Goal: Task Accomplishment & Management: Use online tool/utility

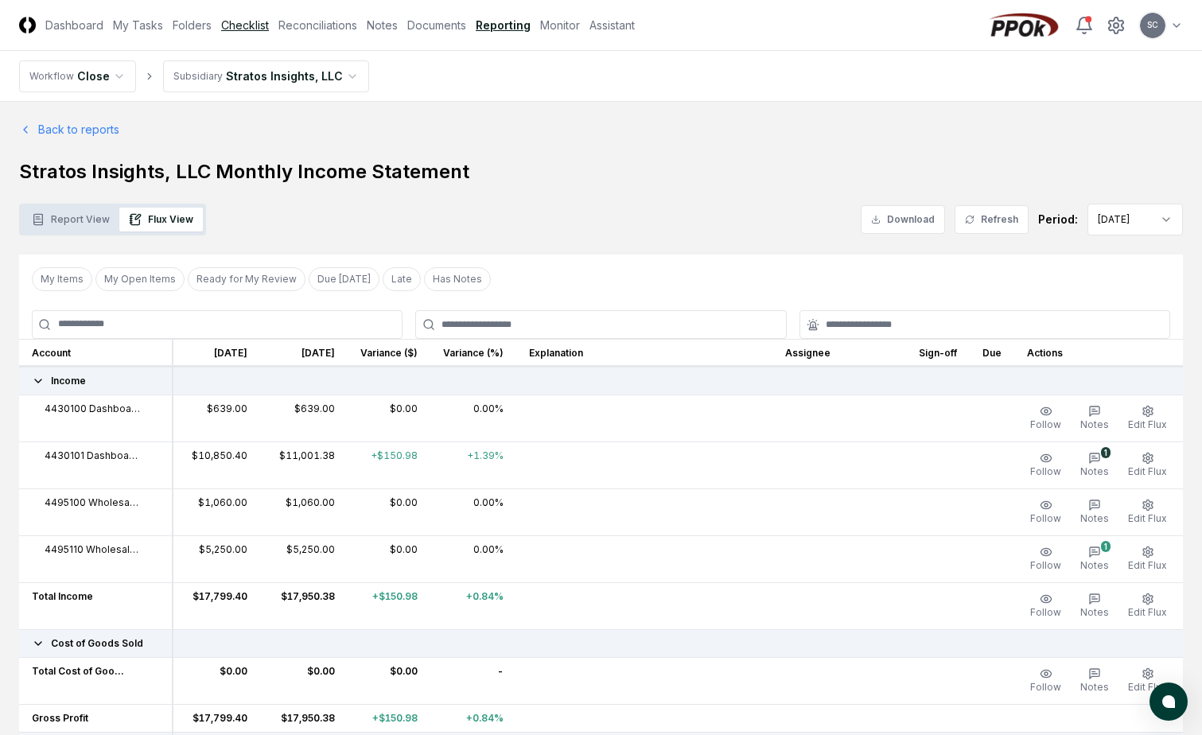
click at [239, 20] on link "Checklist" at bounding box center [245, 25] width 48 height 17
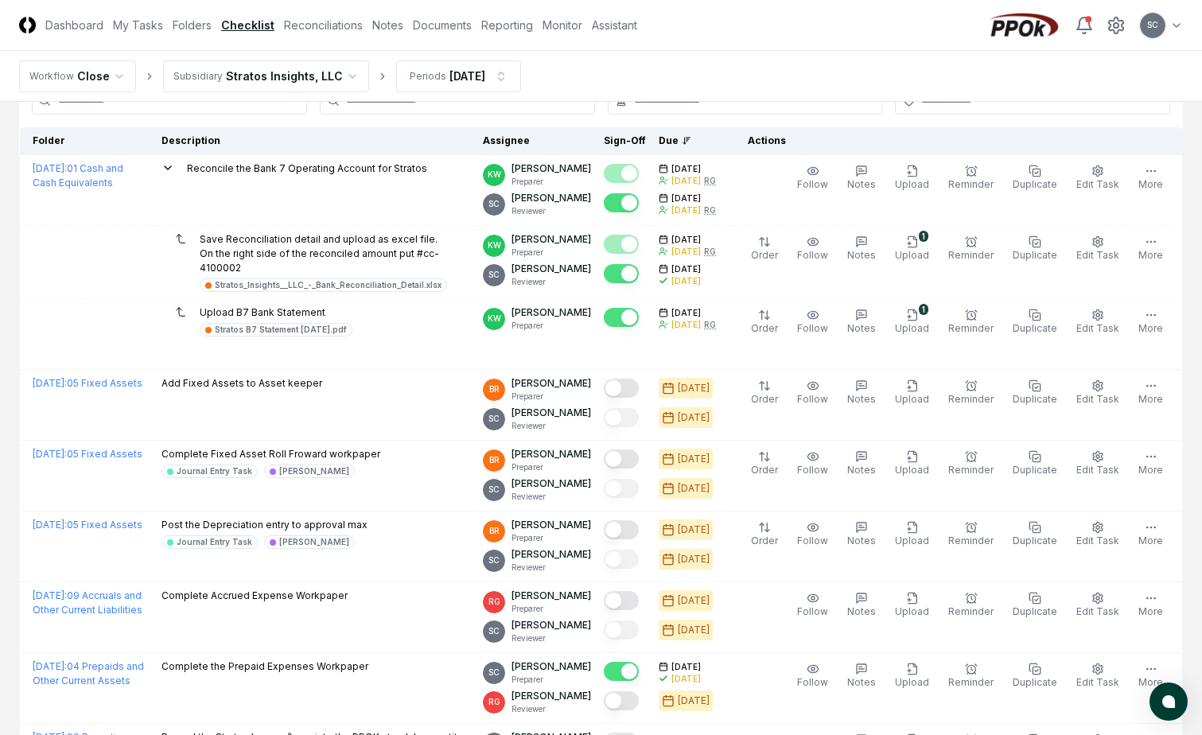
scroll to position [106, 0]
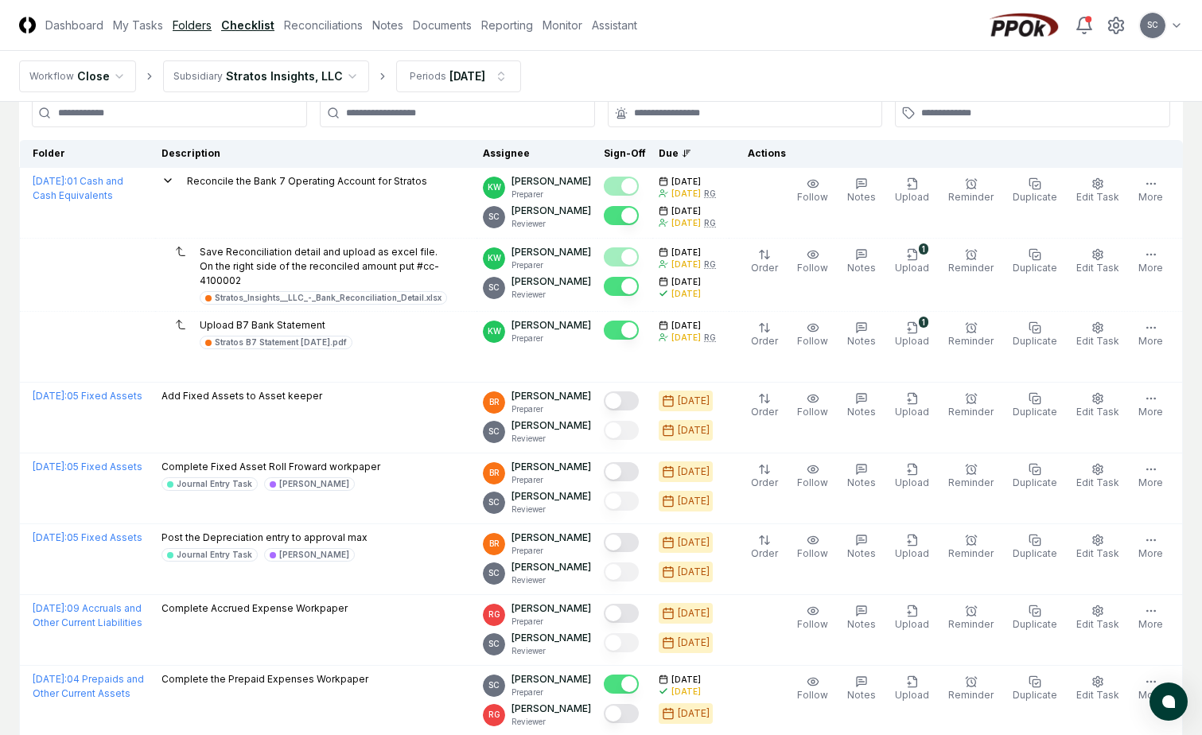
click at [192, 26] on link "Folders" at bounding box center [192, 25] width 39 height 17
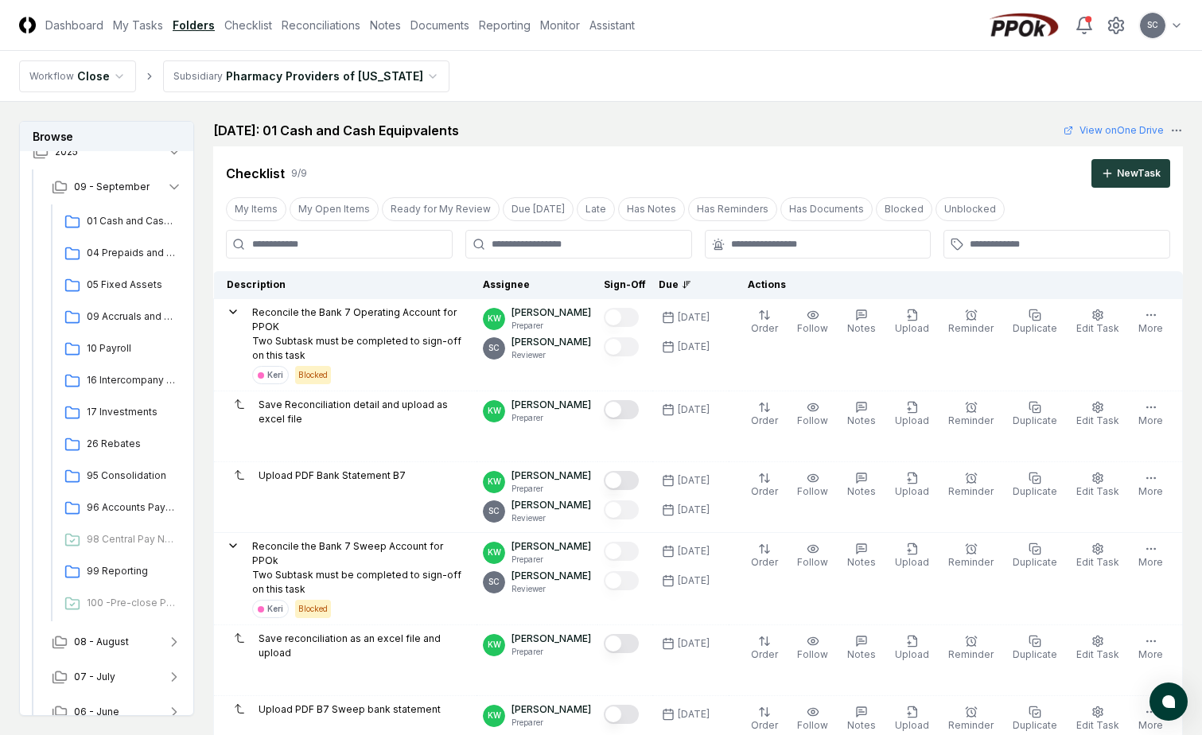
scroll to position [105, 0]
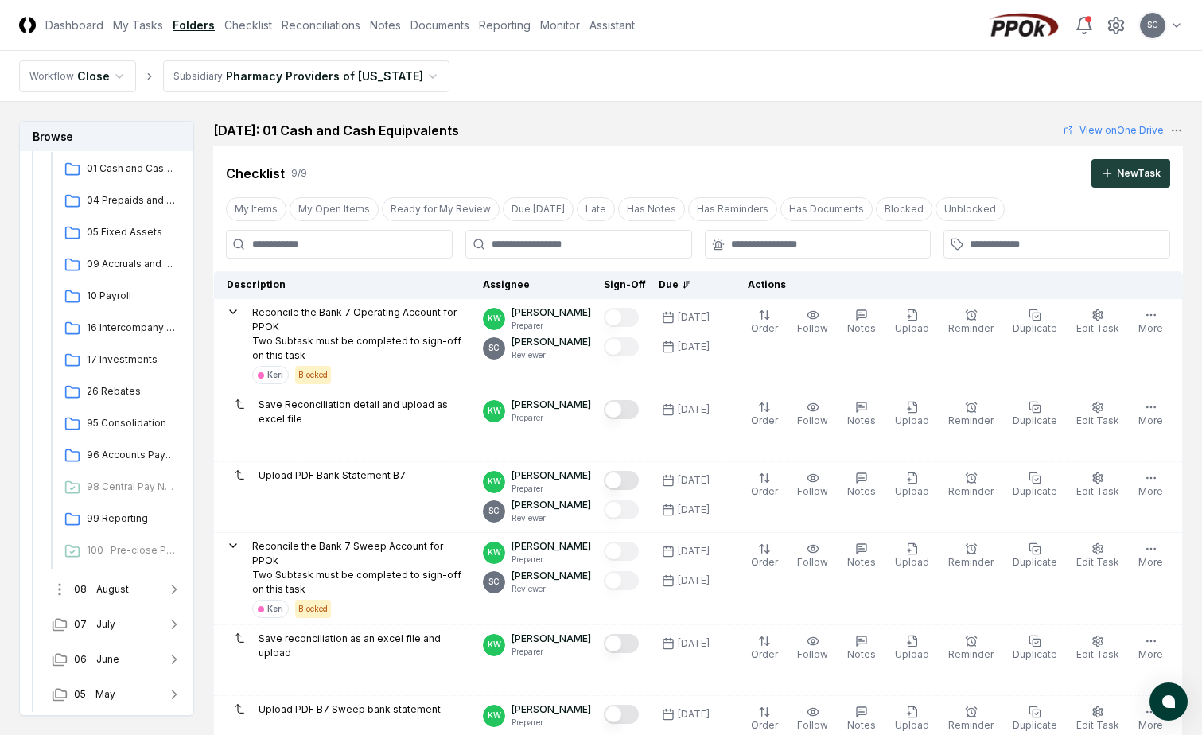
click at [103, 590] on span "08 - August" at bounding box center [101, 589] width 55 height 14
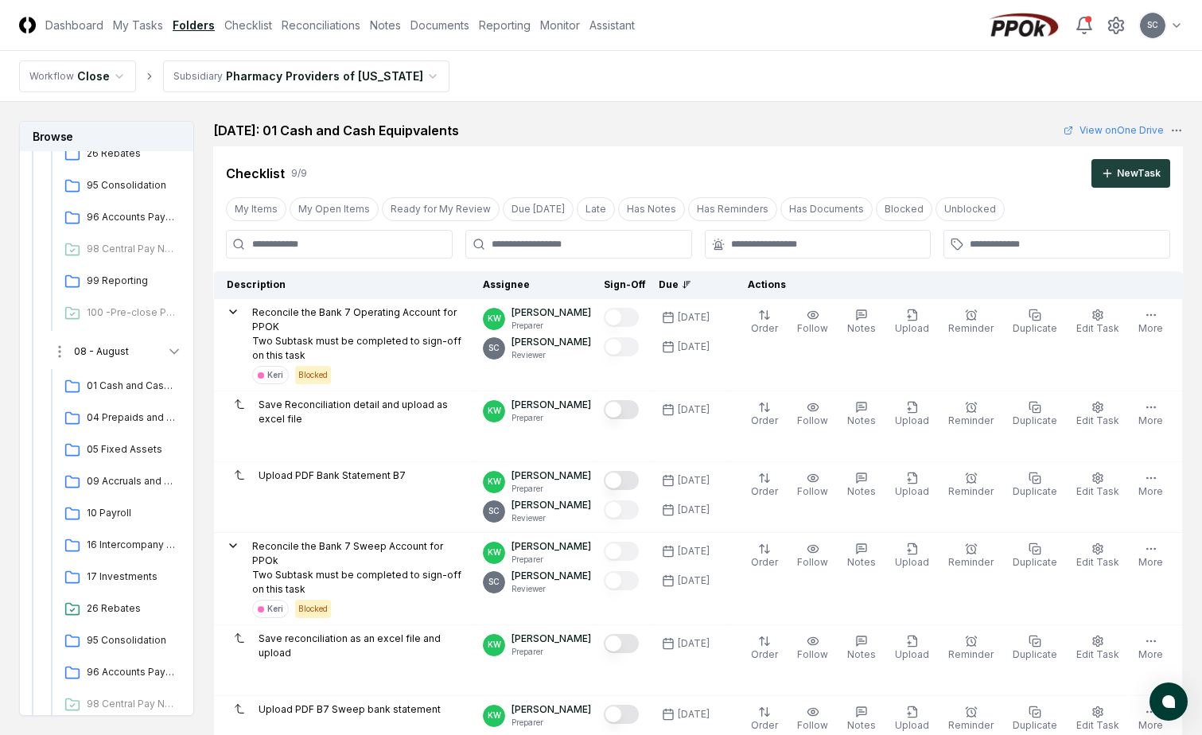
scroll to position [344, 0]
click at [124, 452] on span "05 Fixed Assets" at bounding box center [131, 449] width 89 height 14
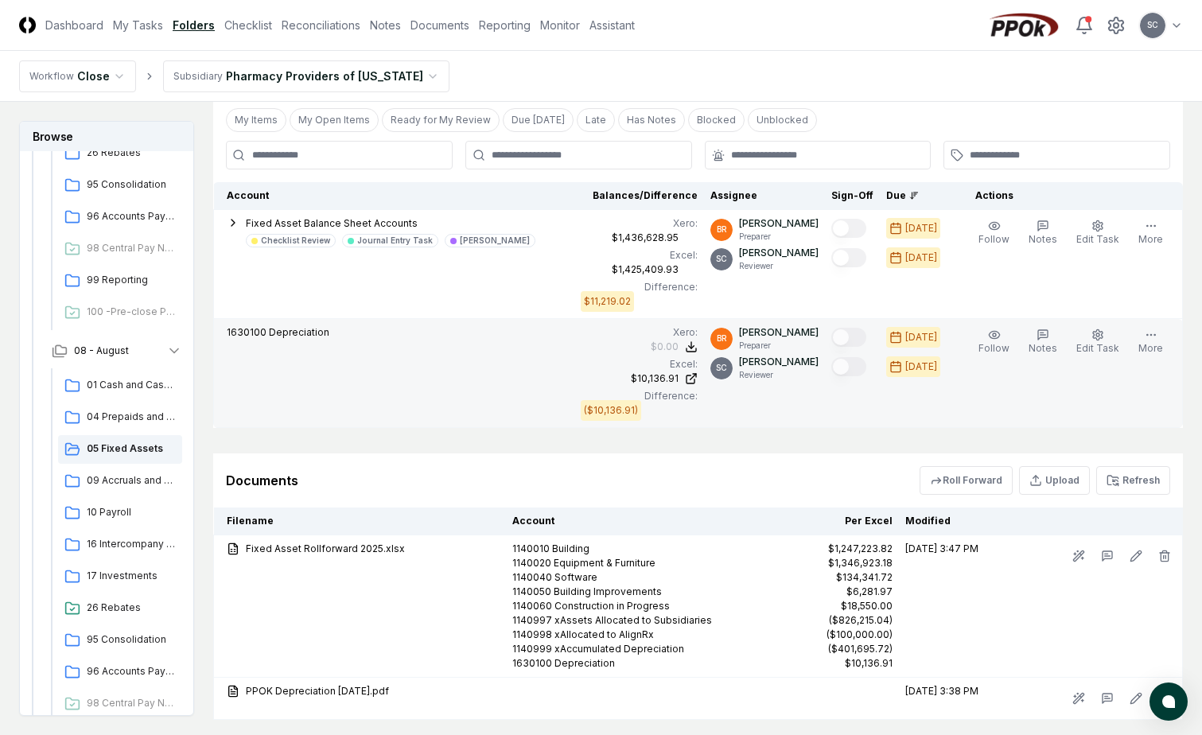
scroll to position [794, 0]
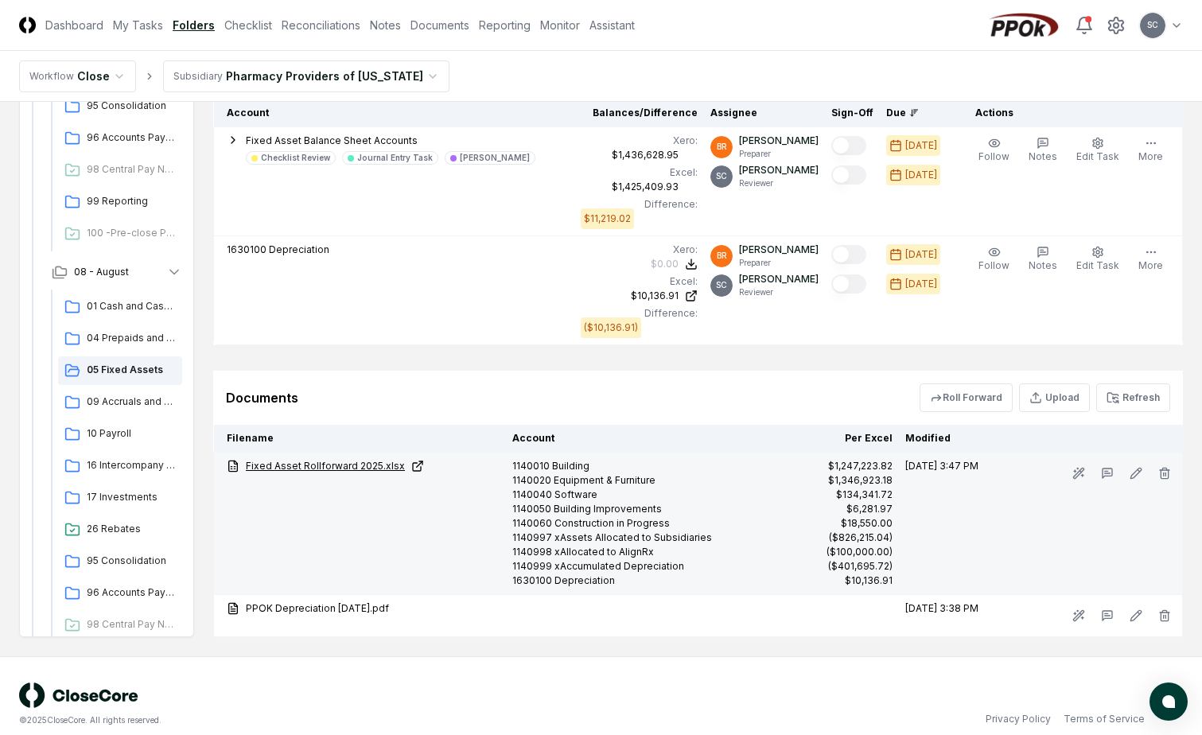
click at [329, 459] on link "Fixed Asset Rollforward 2025.xlsx" at bounding box center [363, 466] width 273 height 14
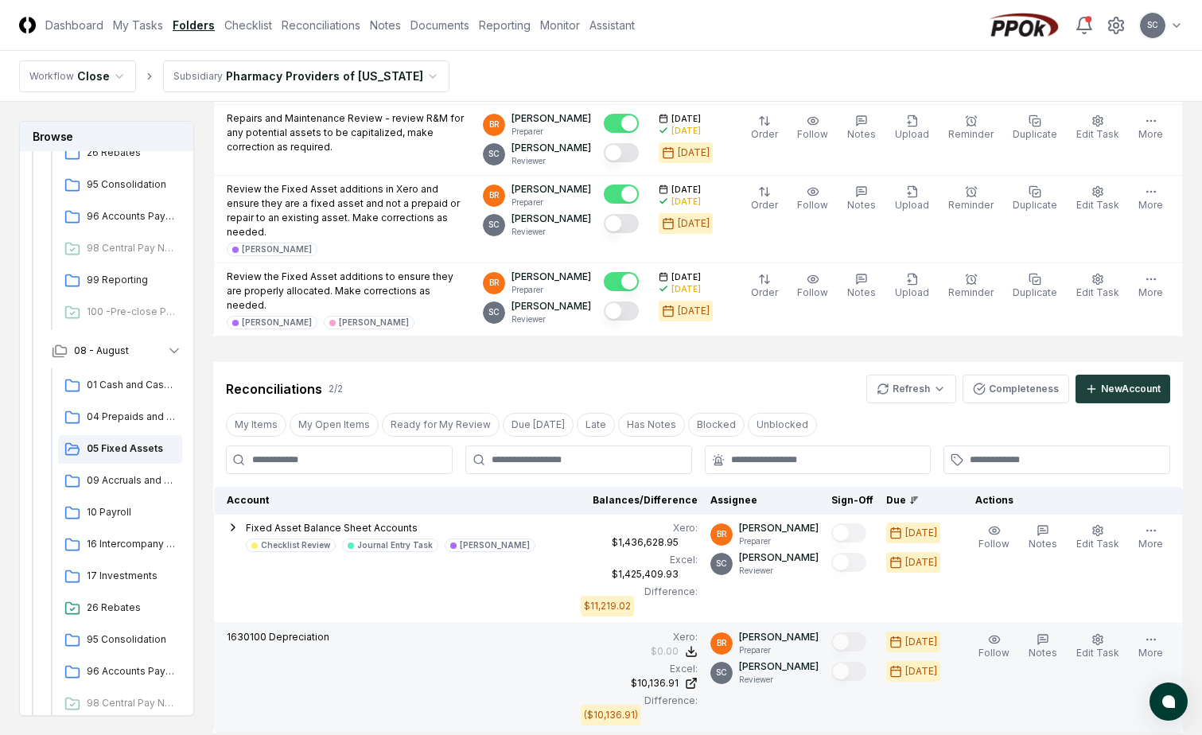
scroll to position [396, 0]
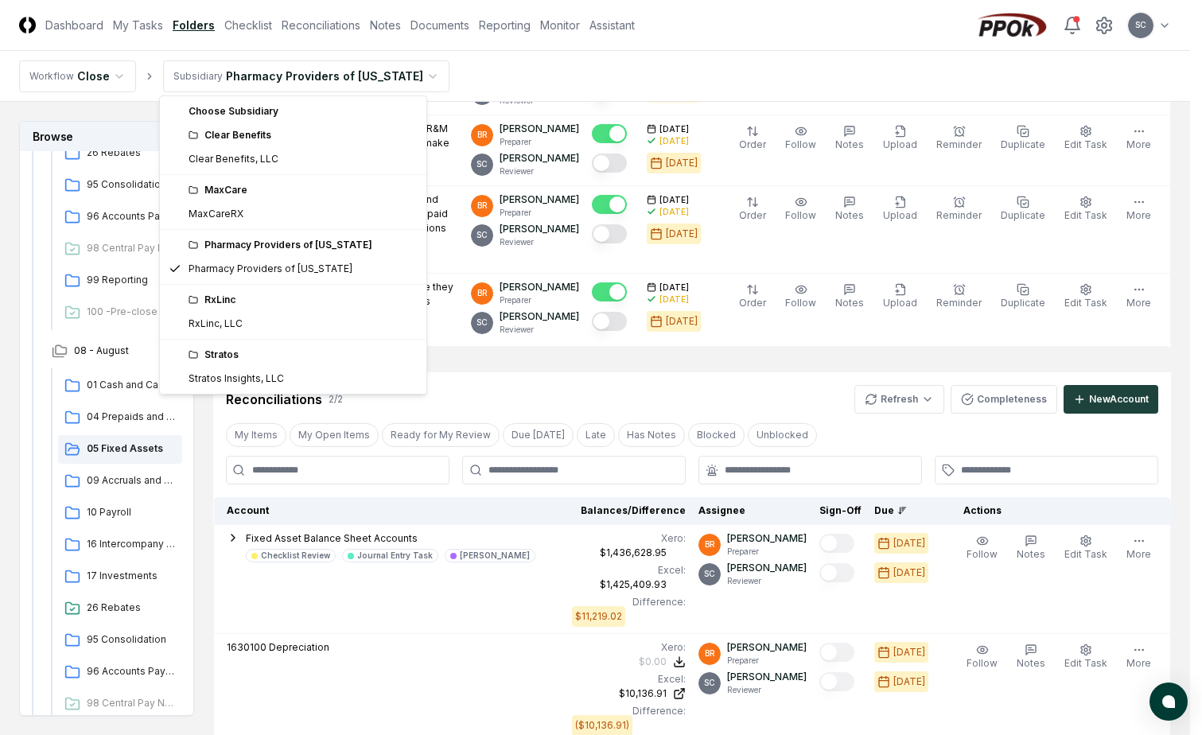
click at [340, 77] on html "CloseCore Dashboard My Tasks Folders Checklist Reconciliations Notes Documents …" at bounding box center [601, 377] width 1202 height 1546
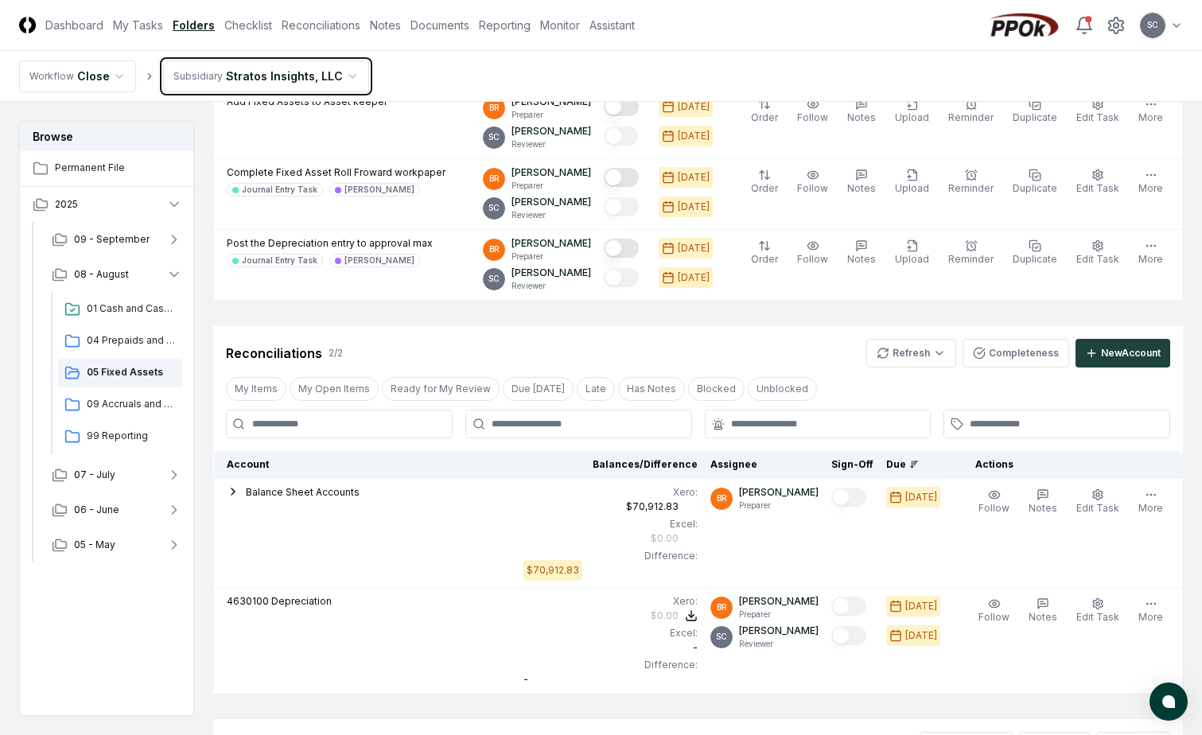
scroll to position [434, 0]
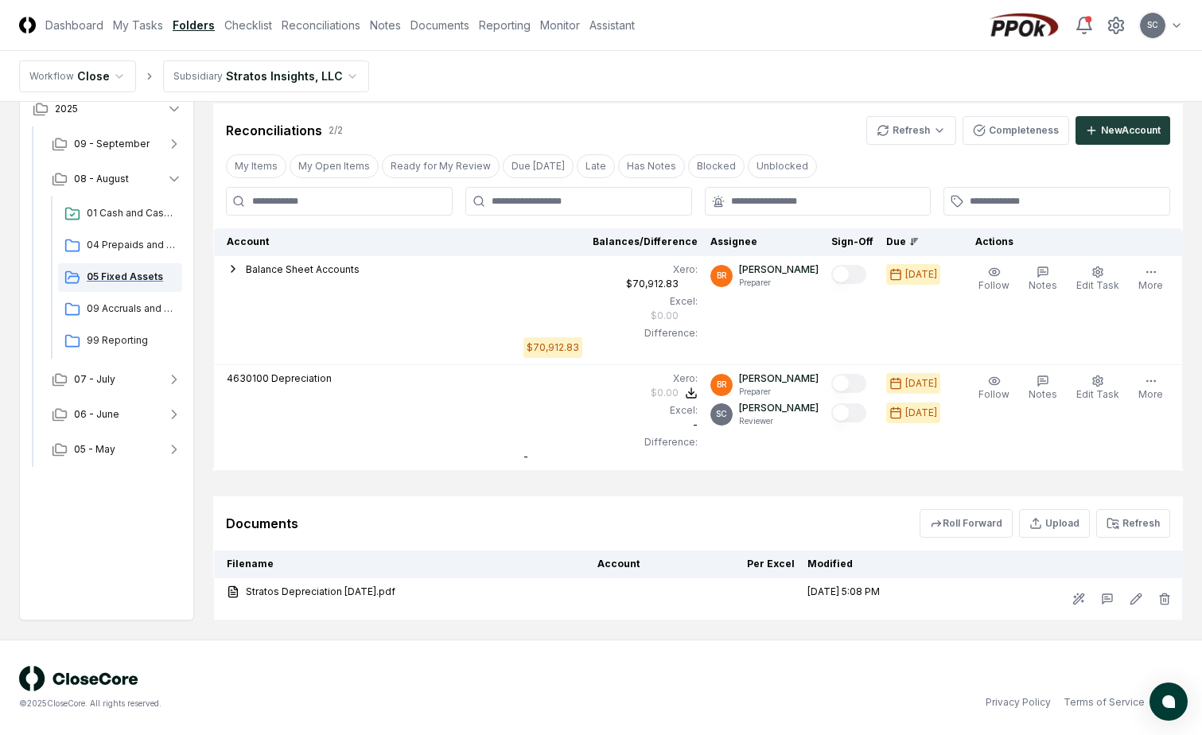
click at [123, 272] on span "05 Fixed Assets" at bounding box center [131, 277] width 89 height 14
click at [625, 111] on div "Reconciliations 2 / 2 Refresh Completeness New Account" at bounding box center [698, 123] width 970 height 41
click at [108, 375] on span "07 - July" at bounding box center [94, 379] width 41 height 14
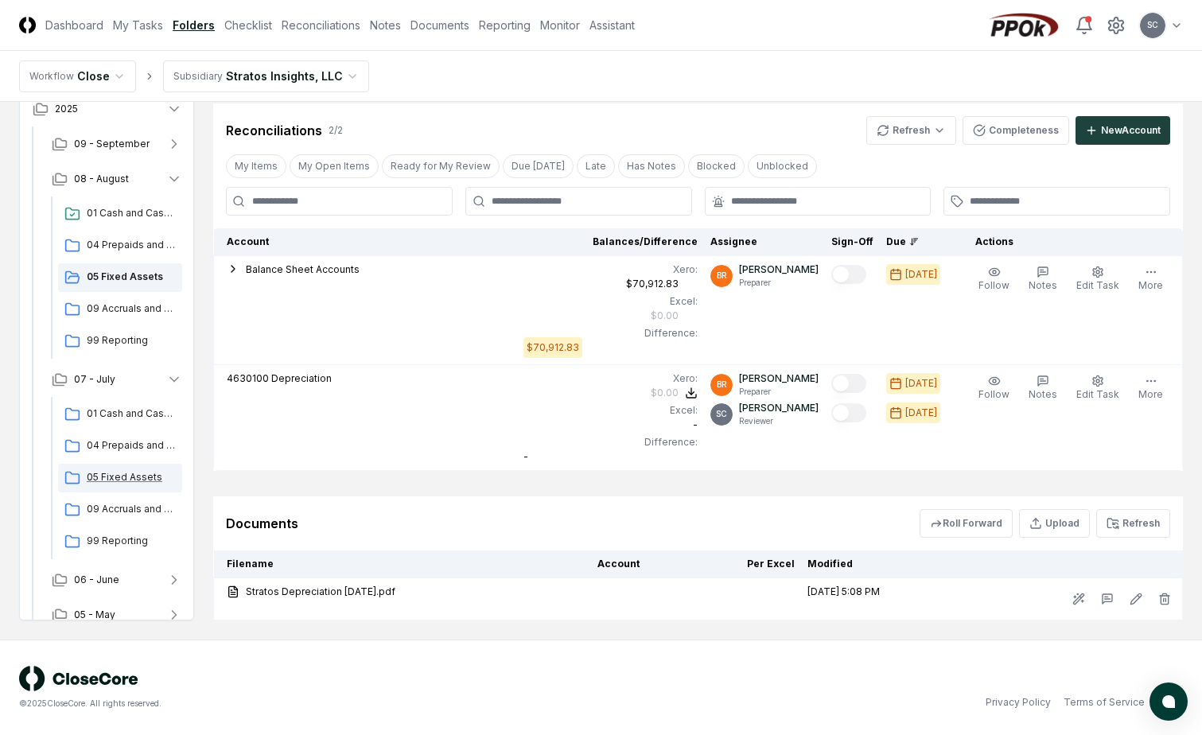
click at [126, 477] on span "05 Fixed Assets" at bounding box center [131, 477] width 89 height 14
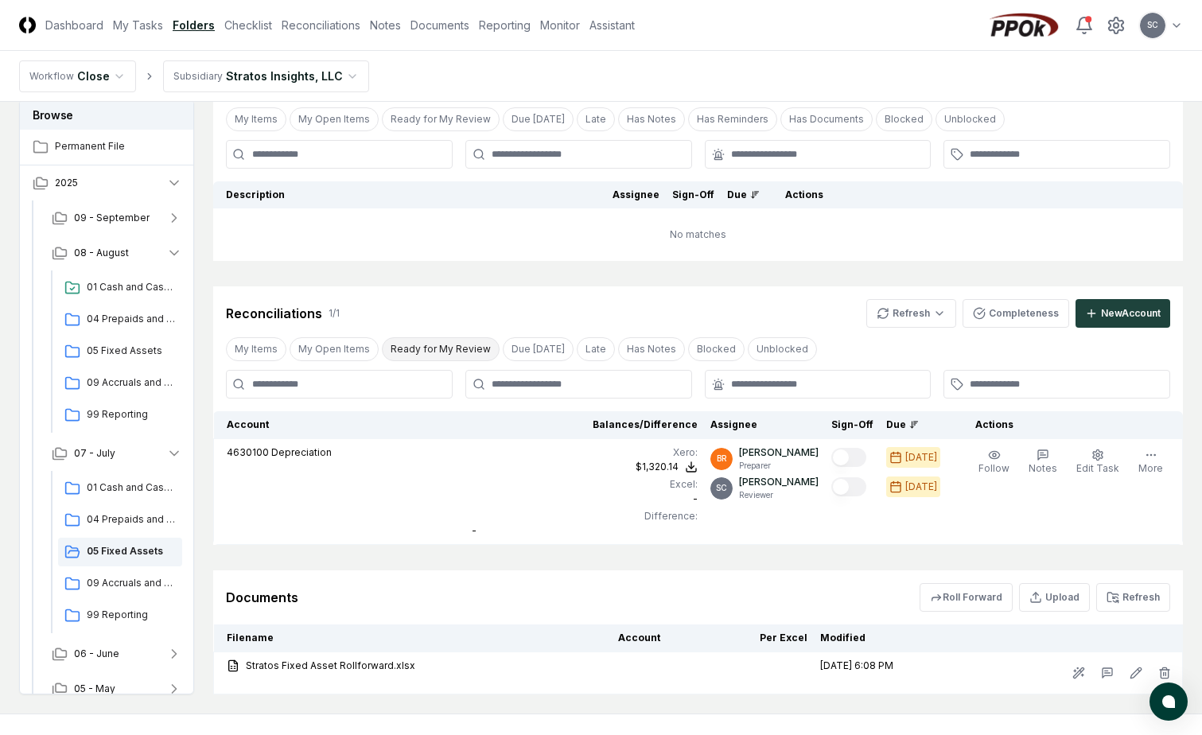
scroll to position [164, 0]
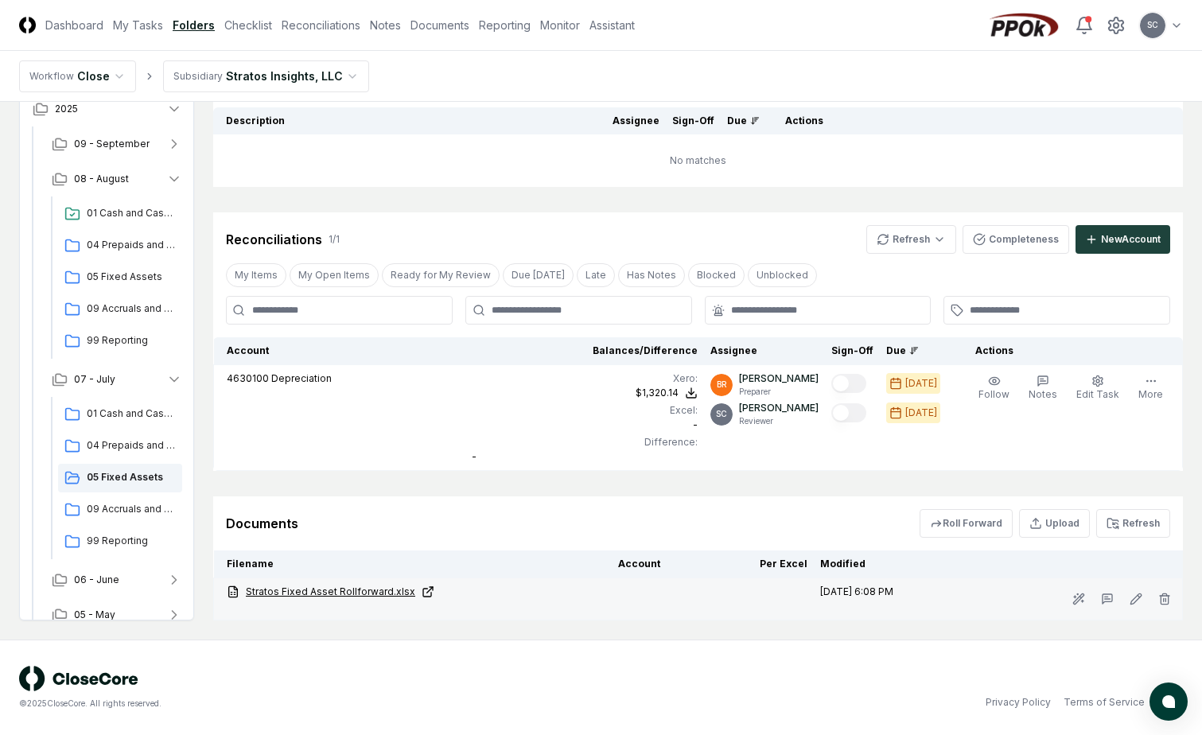
click at [356, 589] on link "Stratos Fixed Asset Rollforward.xlsx" at bounding box center [416, 592] width 379 height 14
click at [351, 590] on link "Stratos Fixed Asset Rollforward.xlsx" at bounding box center [416, 592] width 379 height 14
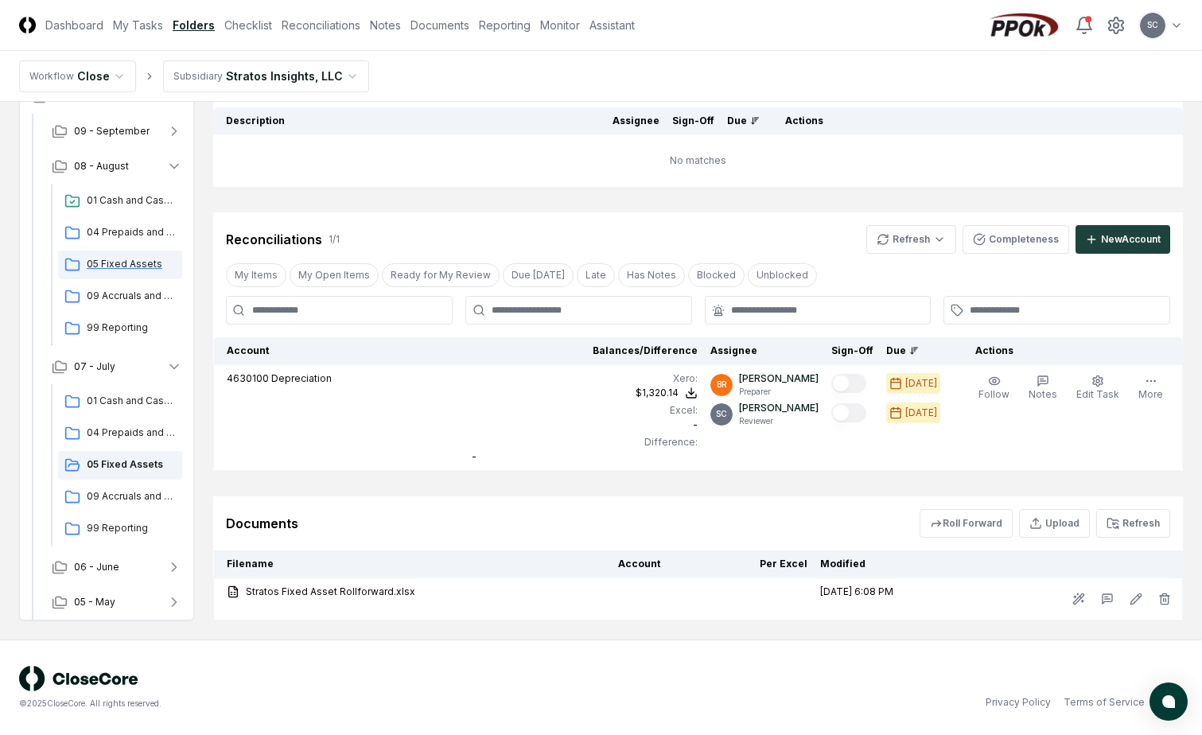
scroll to position [16, 0]
click at [1053, 522] on button "Upload" at bounding box center [1054, 523] width 71 height 29
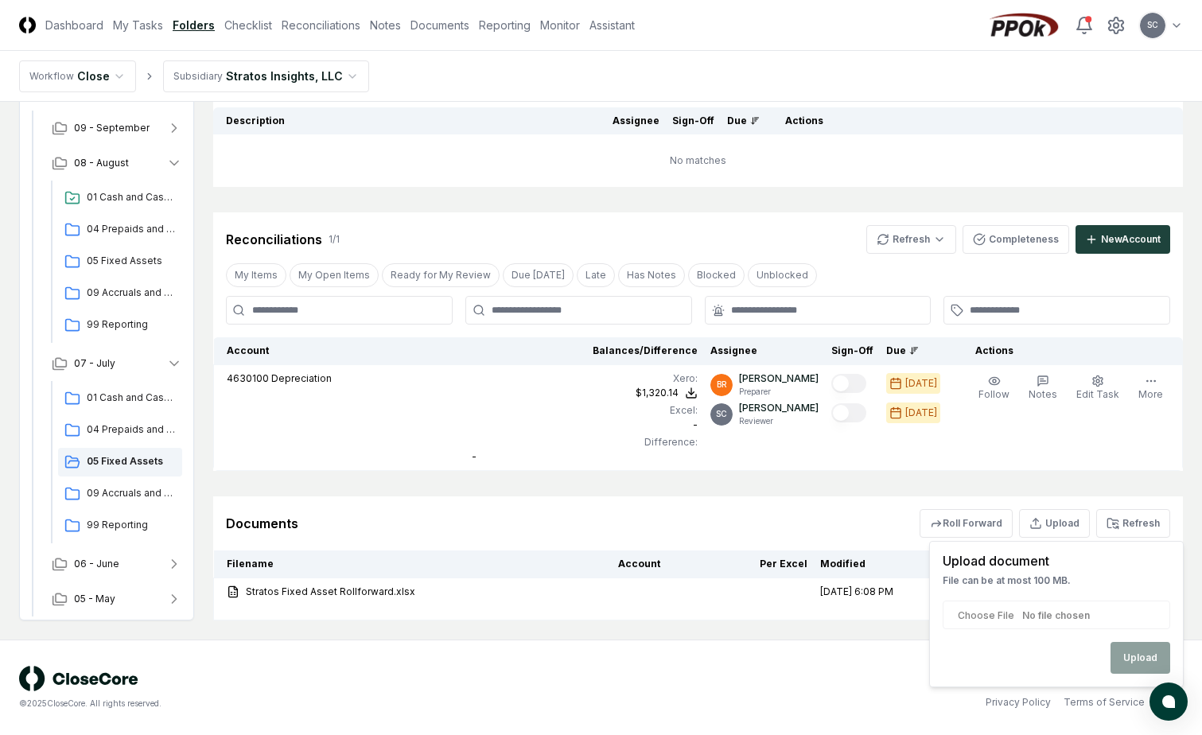
click at [999, 616] on input "file" at bounding box center [1057, 615] width 228 height 29
click at [127, 457] on span "05 Fixed Assets" at bounding box center [131, 461] width 89 height 14
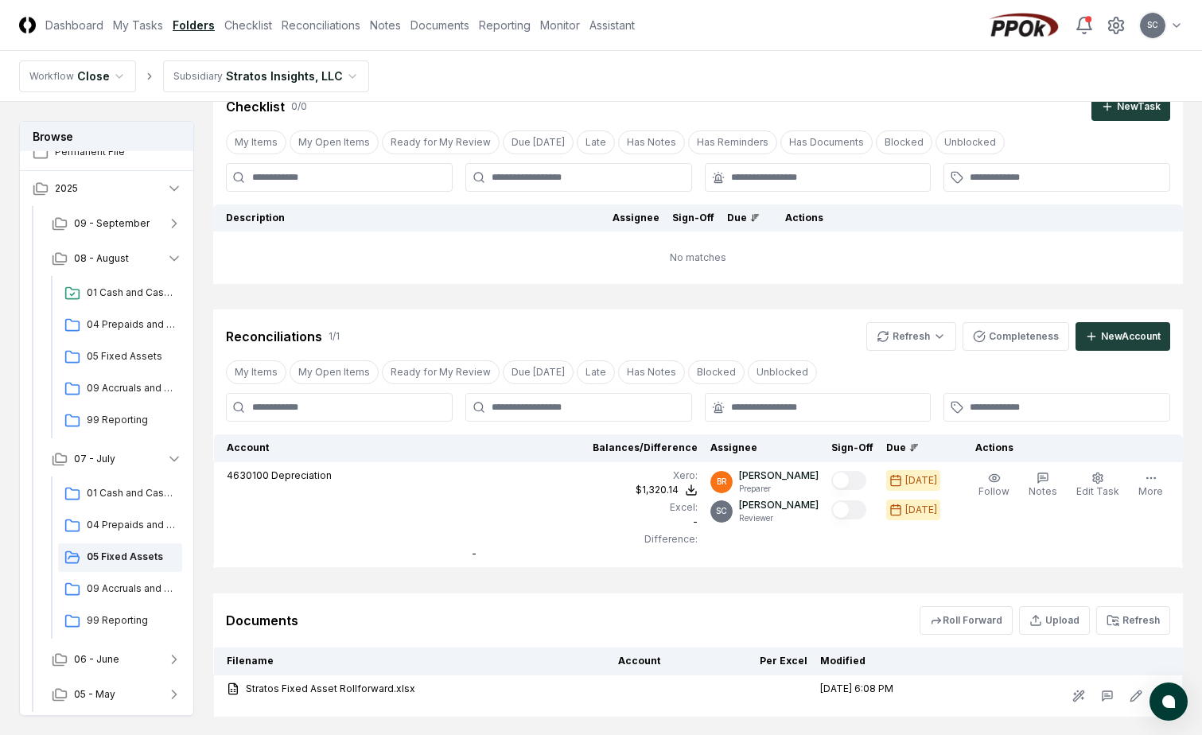
scroll to position [164, 0]
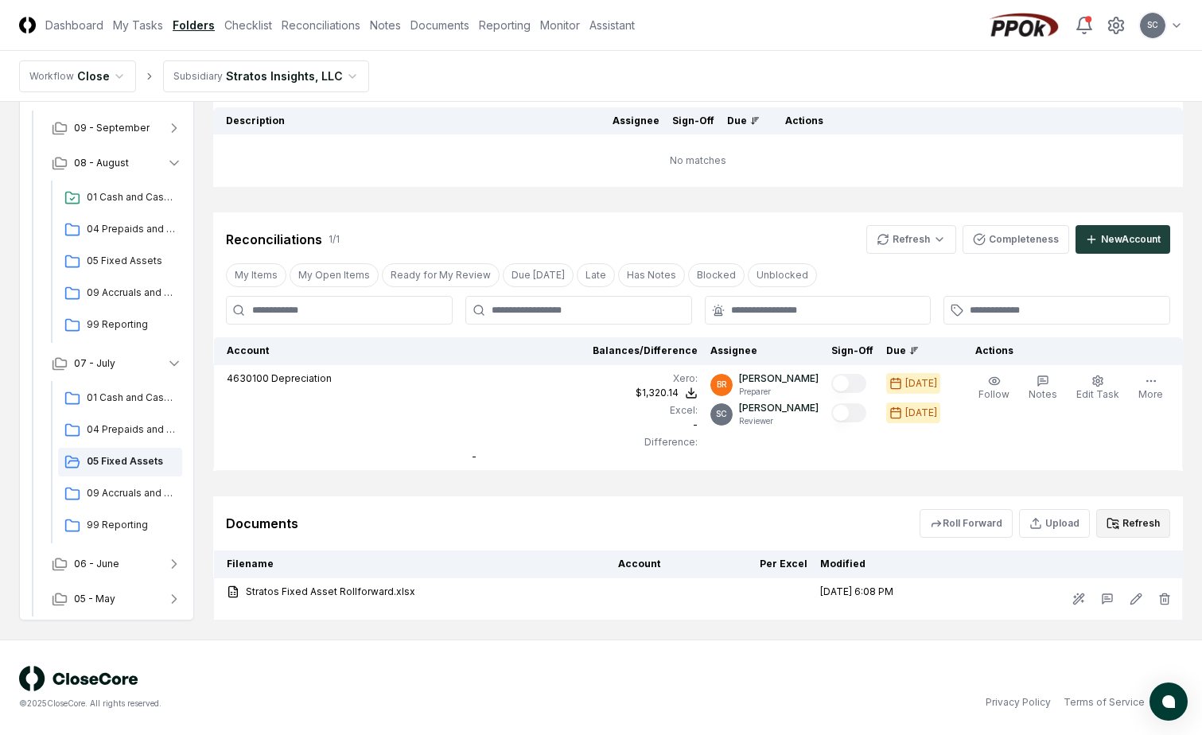
click at [1134, 514] on button "Refresh" at bounding box center [1133, 523] width 74 height 29
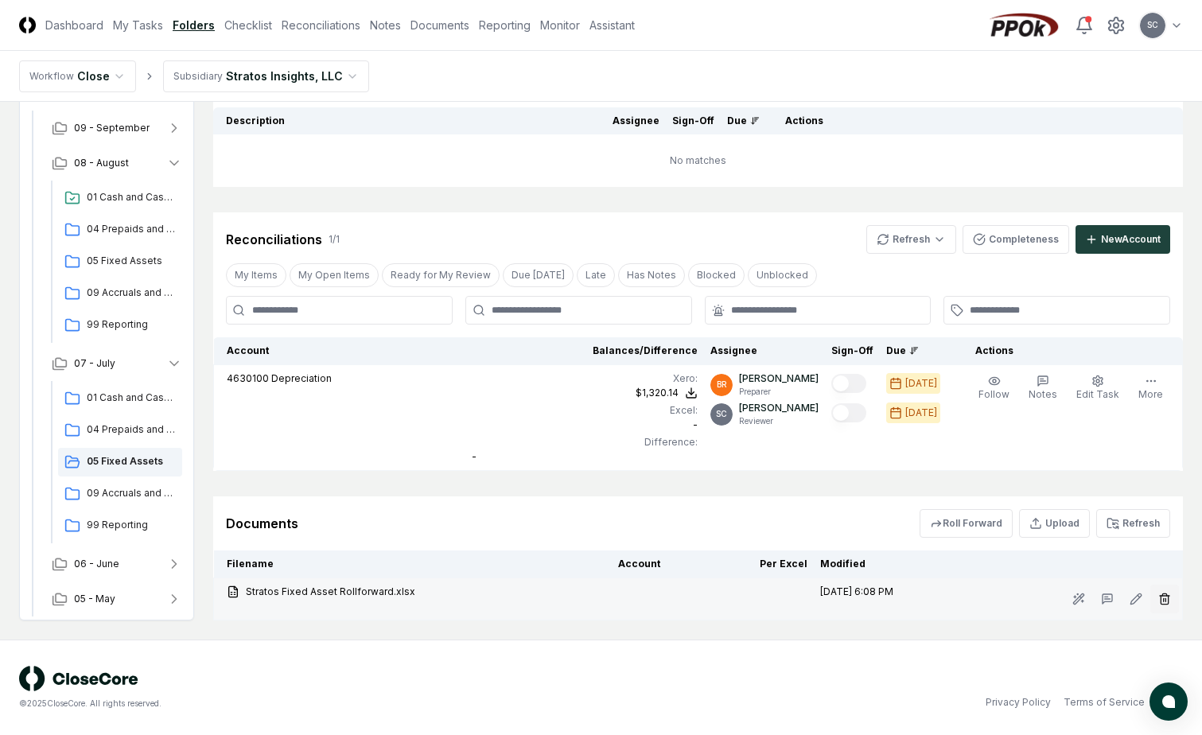
click at [1165, 600] on line "button" at bounding box center [1165, 599] width 0 height 3
click at [1138, 701] on button "Delete" at bounding box center [1159, 689] width 57 height 32
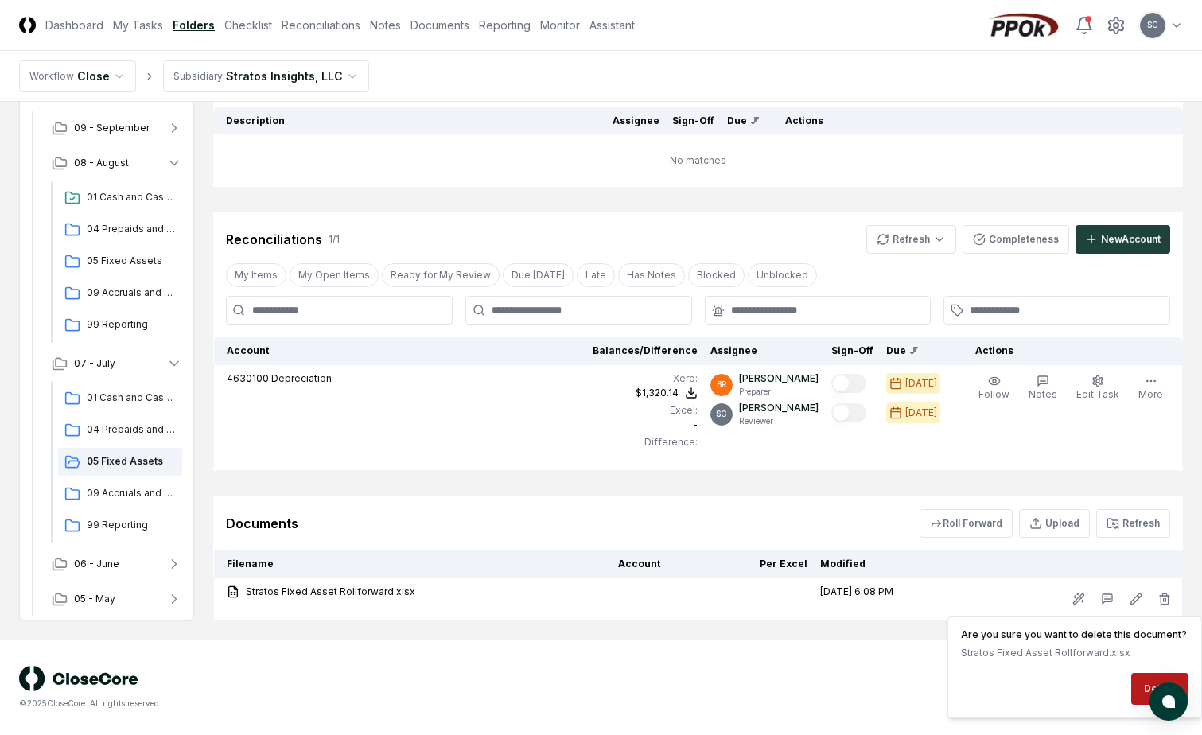
click at [560, 676] on div "© 2025 CloseCore. All rights reserved." at bounding box center [310, 688] width 582 height 44
click at [296, 25] on link "Reconciliations" at bounding box center [321, 25] width 79 height 17
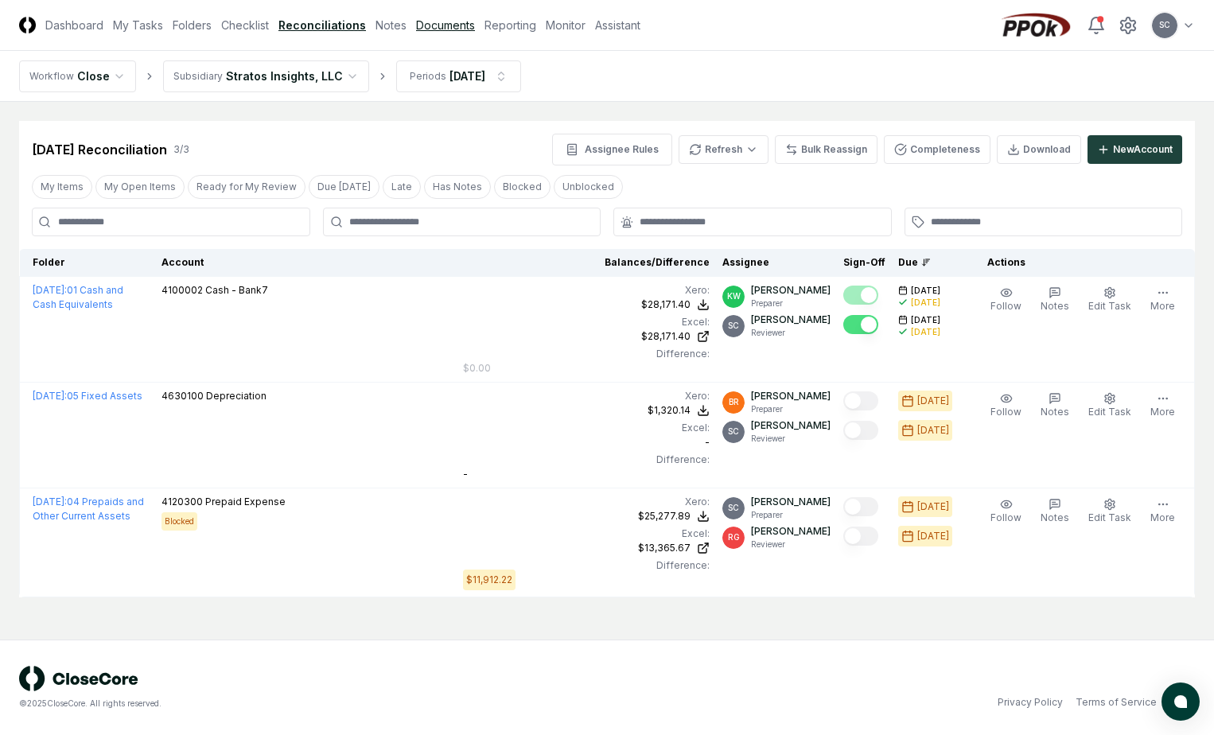
click at [452, 28] on link "Documents" at bounding box center [445, 25] width 59 height 17
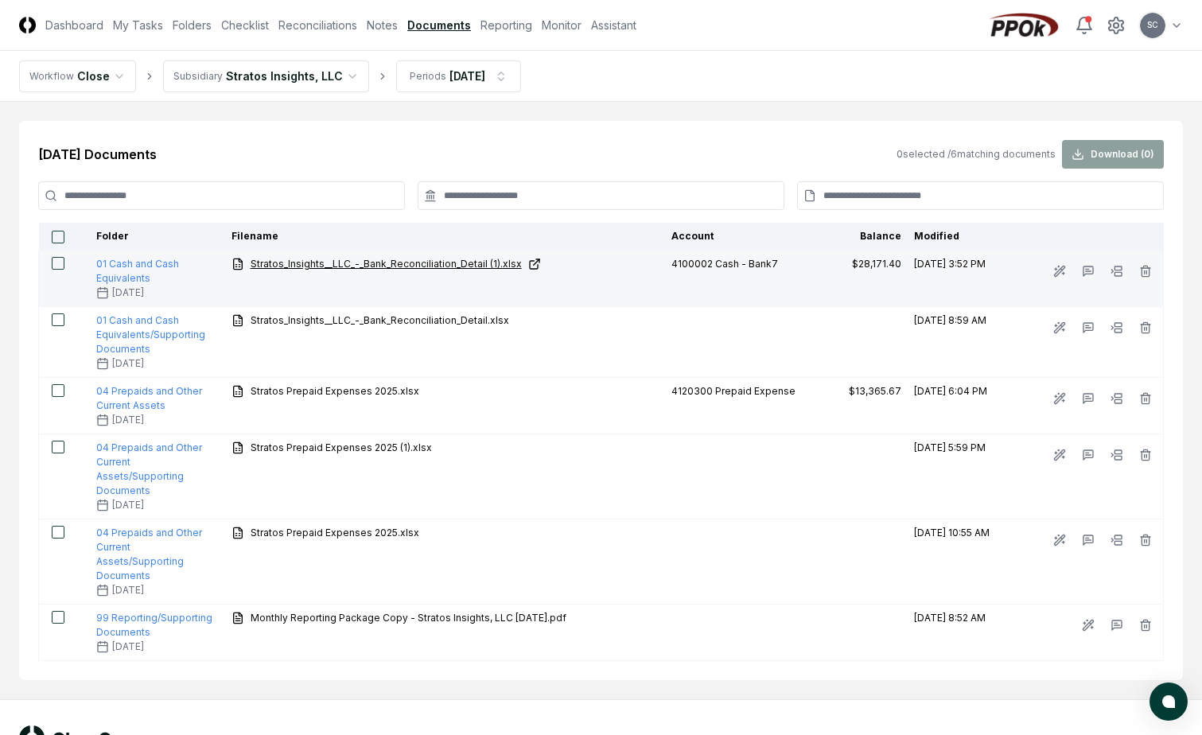
scroll to position [31, 0]
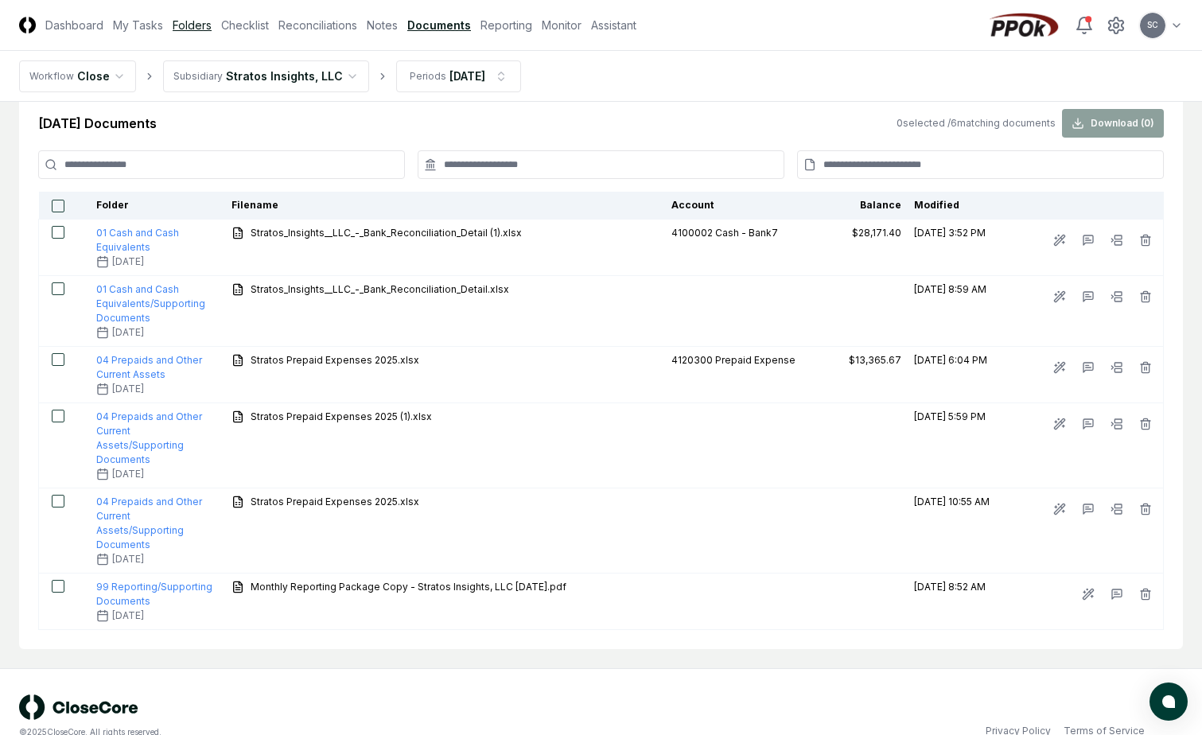
click at [197, 23] on link "Folders" at bounding box center [192, 25] width 39 height 17
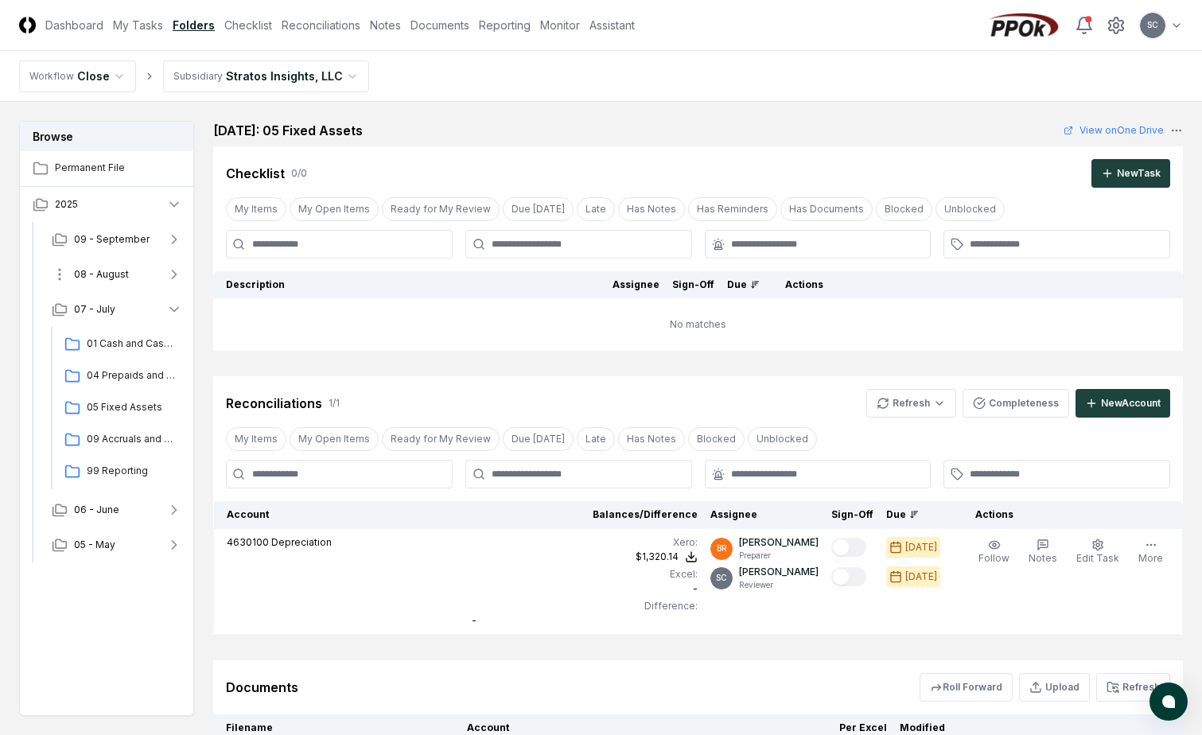
click at [126, 274] on span "08 - August" at bounding box center [101, 274] width 55 height 14
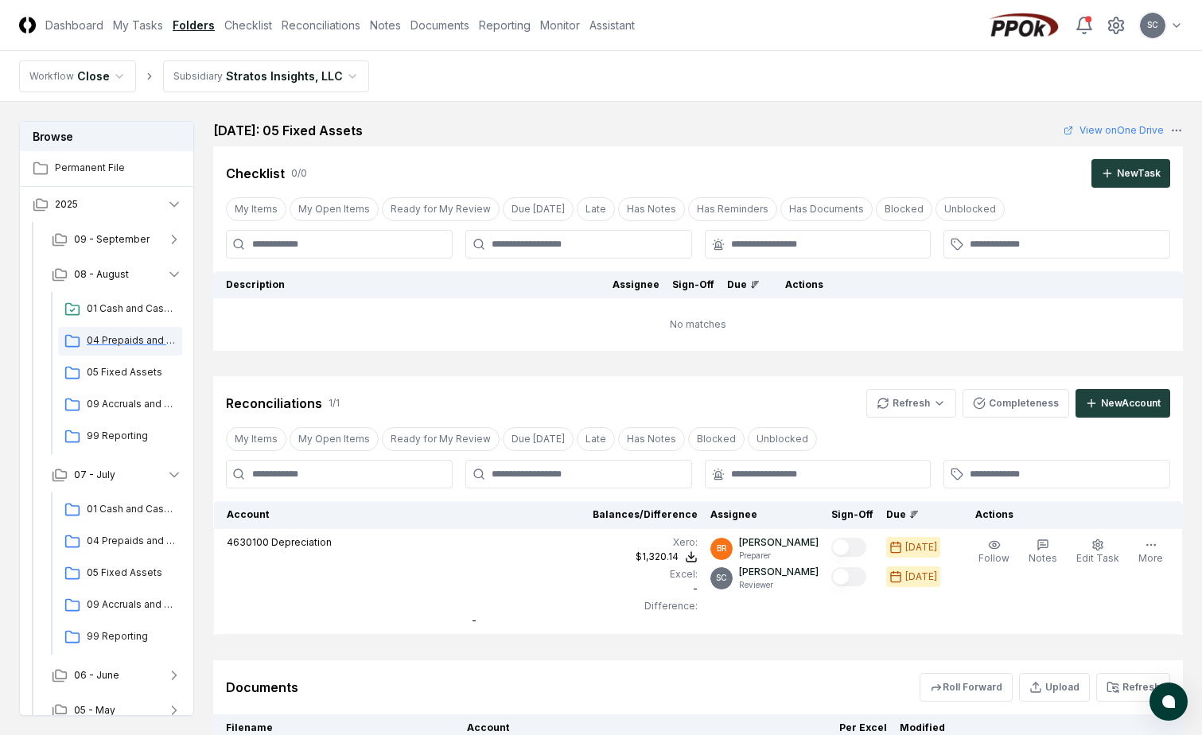
click at [126, 333] on span "04 Prepaids and Other Current Assets" at bounding box center [131, 340] width 89 height 14
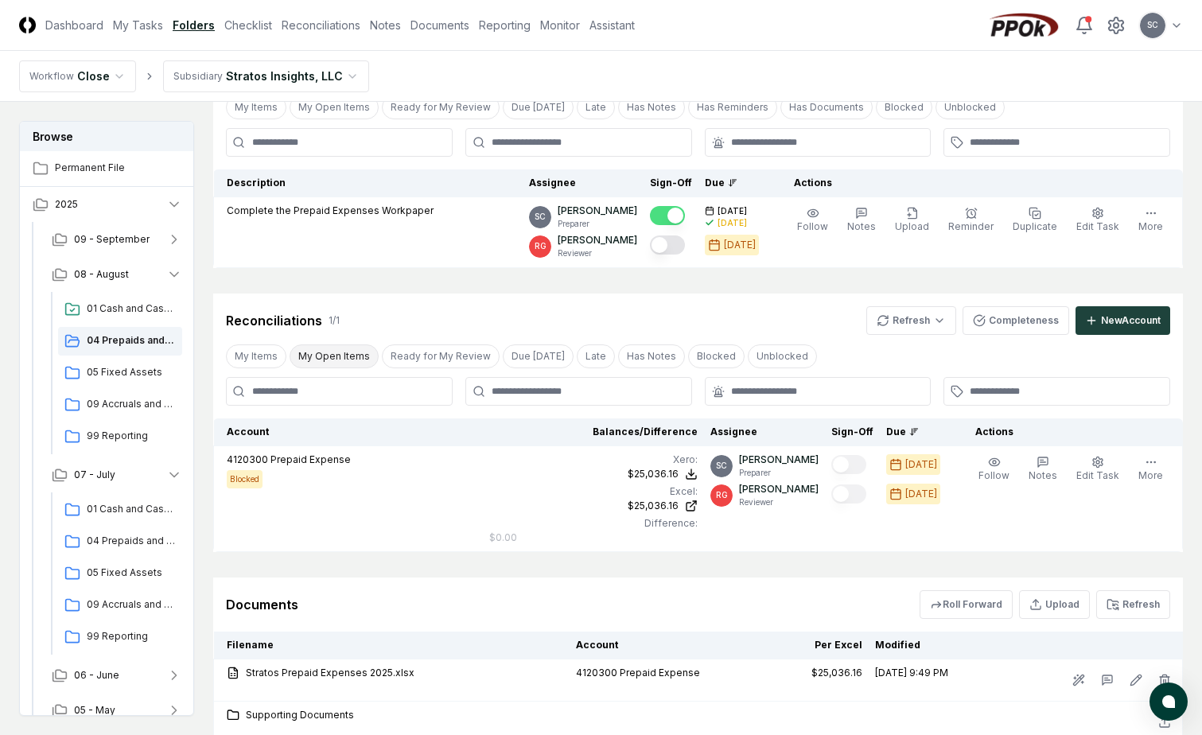
scroll to position [267, 0]
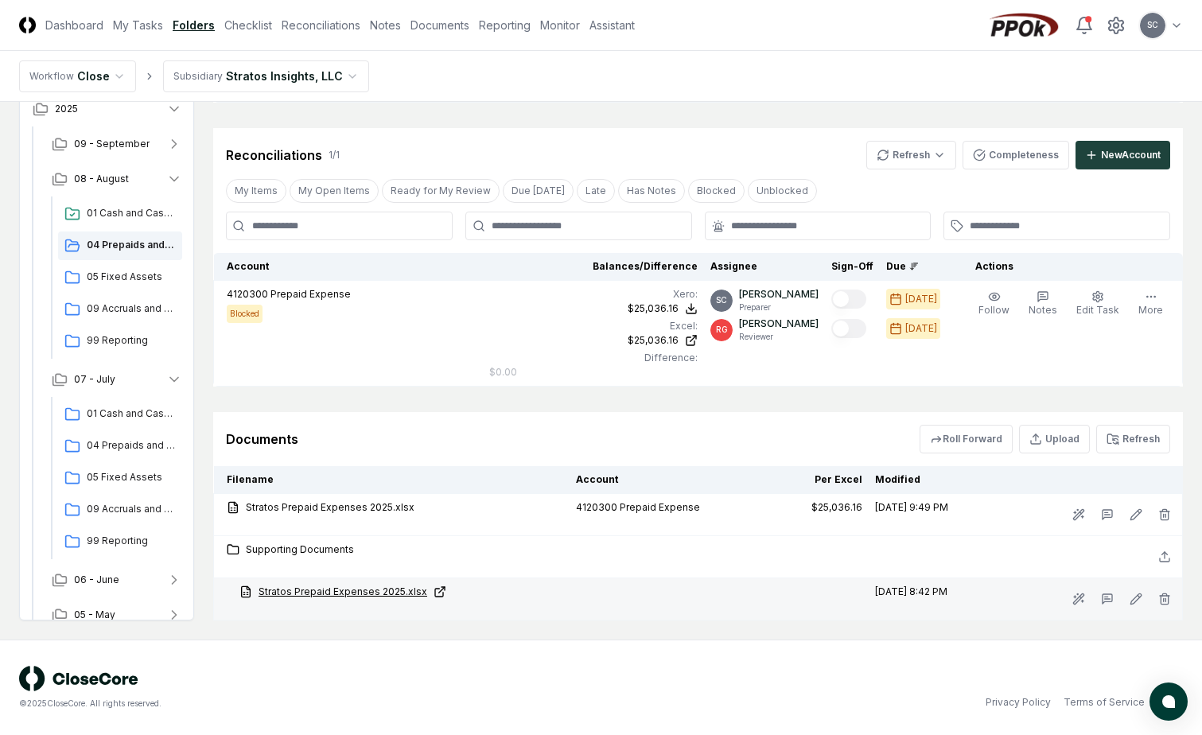
click at [338, 588] on link "Stratos Prepaid Expenses 2025.xlsx" at bounding box center [401, 592] width 324 height 14
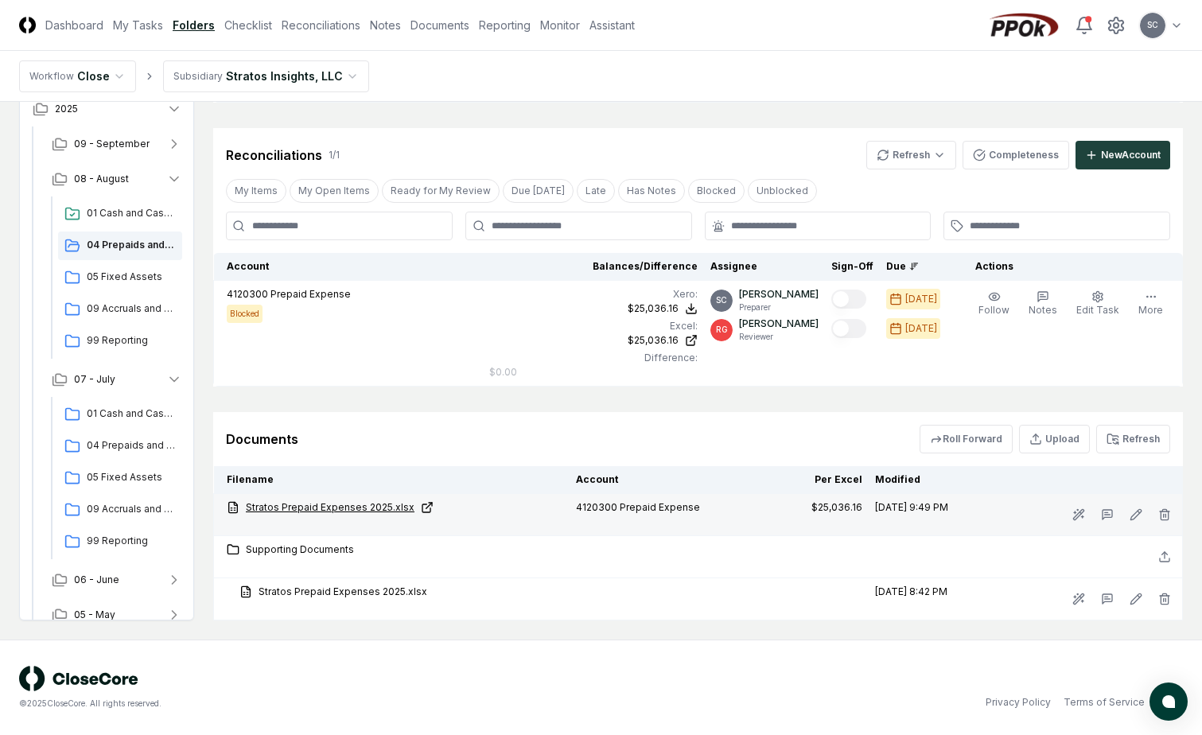
click at [327, 506] on link "Stratos Prepaid Expenses 2025.xlsx" at bounding box center [395, 507] width 337 height 14
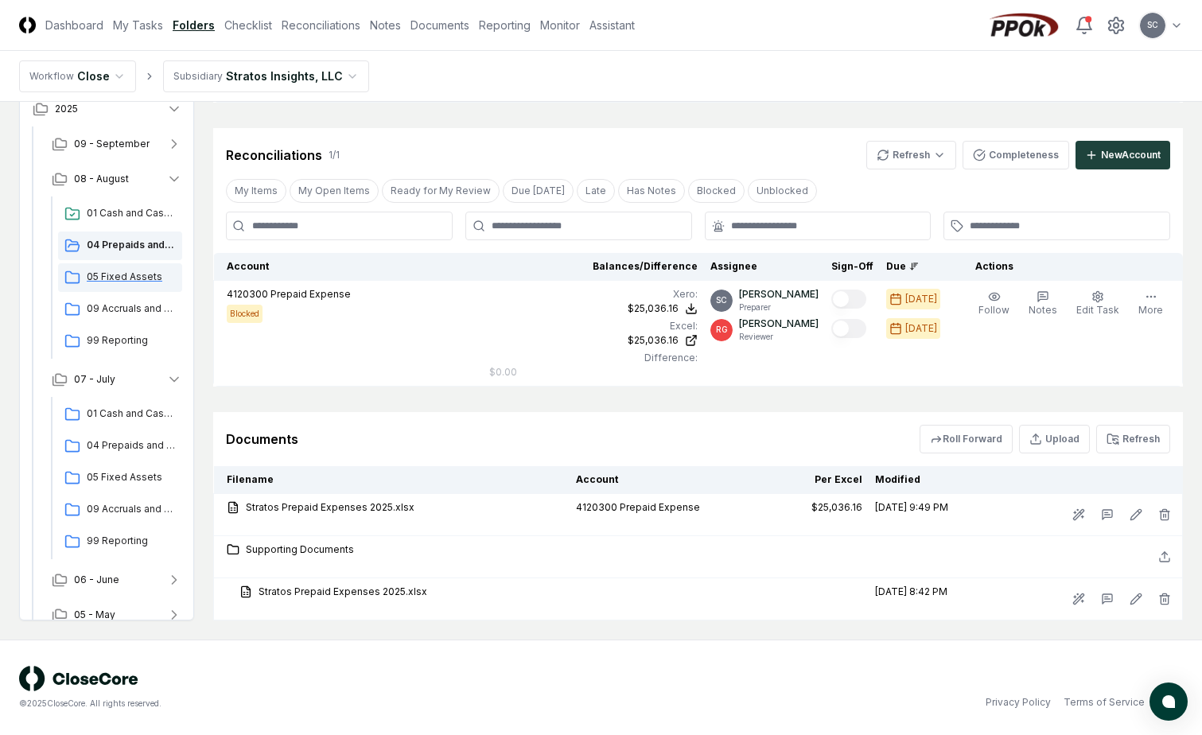
click at [104, 274] on span "05 Fixed Assets" at bounding box center [131, 277] width 89 height 14
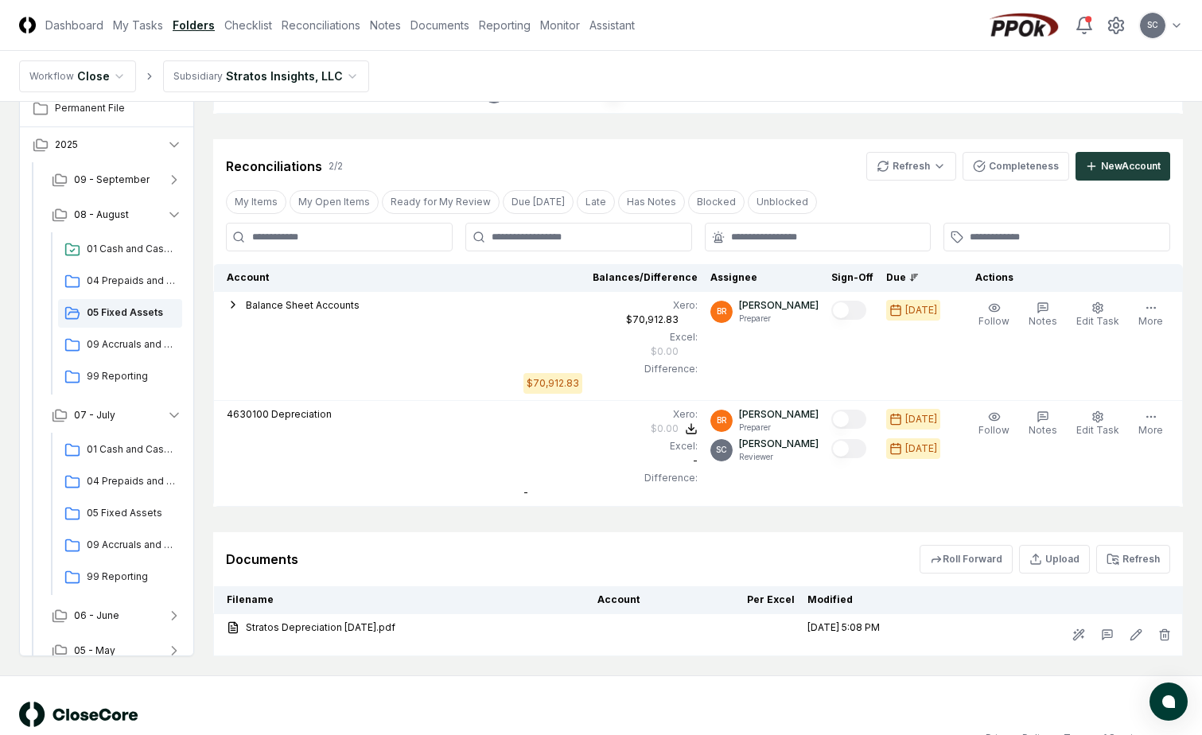
scroll to position [434, 0]
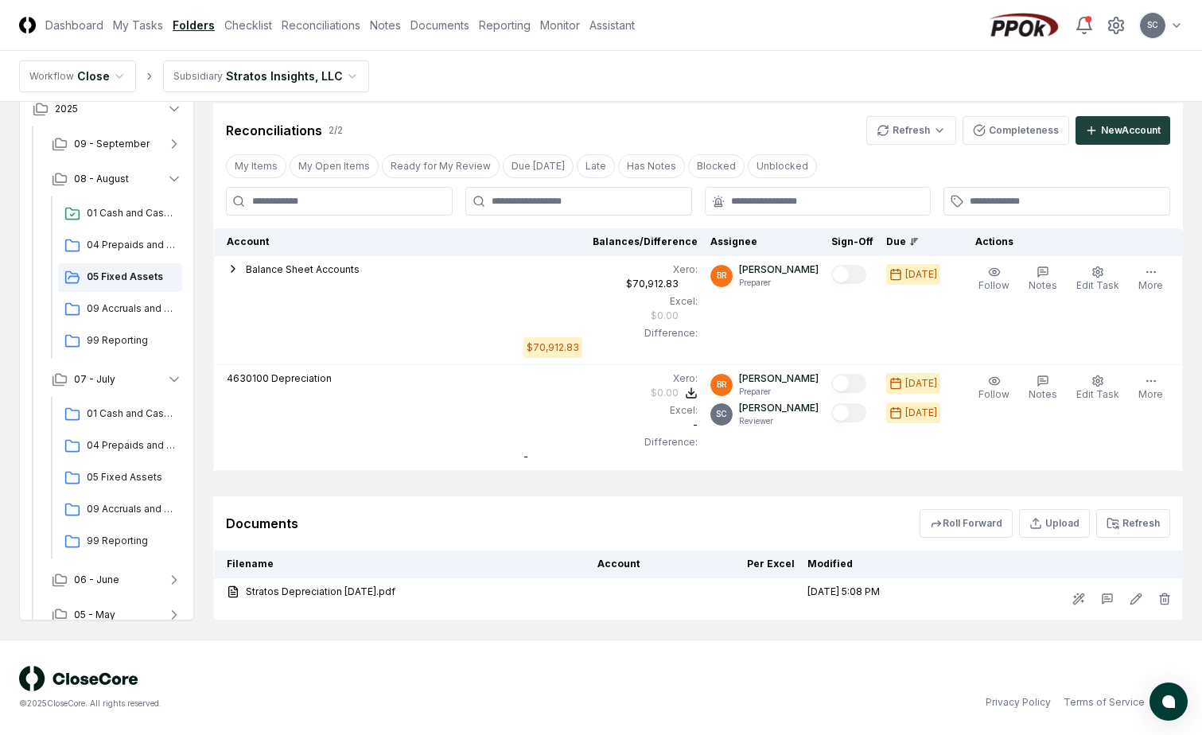
click at [1050, 538] on div "Documents Roll Forward Upload Refresh" at bounding box center [698, 523] width 970 height 54
click at [1053, 527] on button "Upload" at bounding box center [1054, 523] width 71 height 29
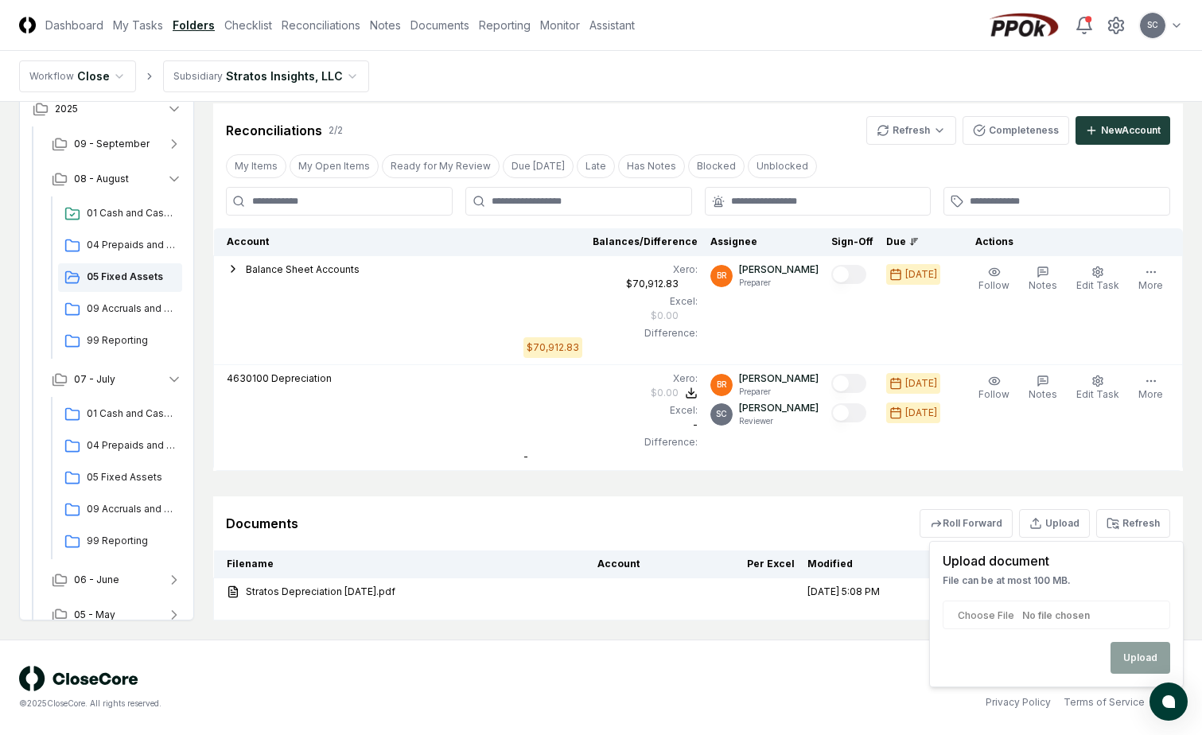
click at [994, 615] on input "file" at bounding box center [1057, 615] width 228 height 29
type input "**********"
click at [1139, 652] on button "Upload" at bounding box center [1141, 658] width 60 height 32
click at [1065, 518] on button "Upload" at bounding box center [1054, 523] width 71 height 29
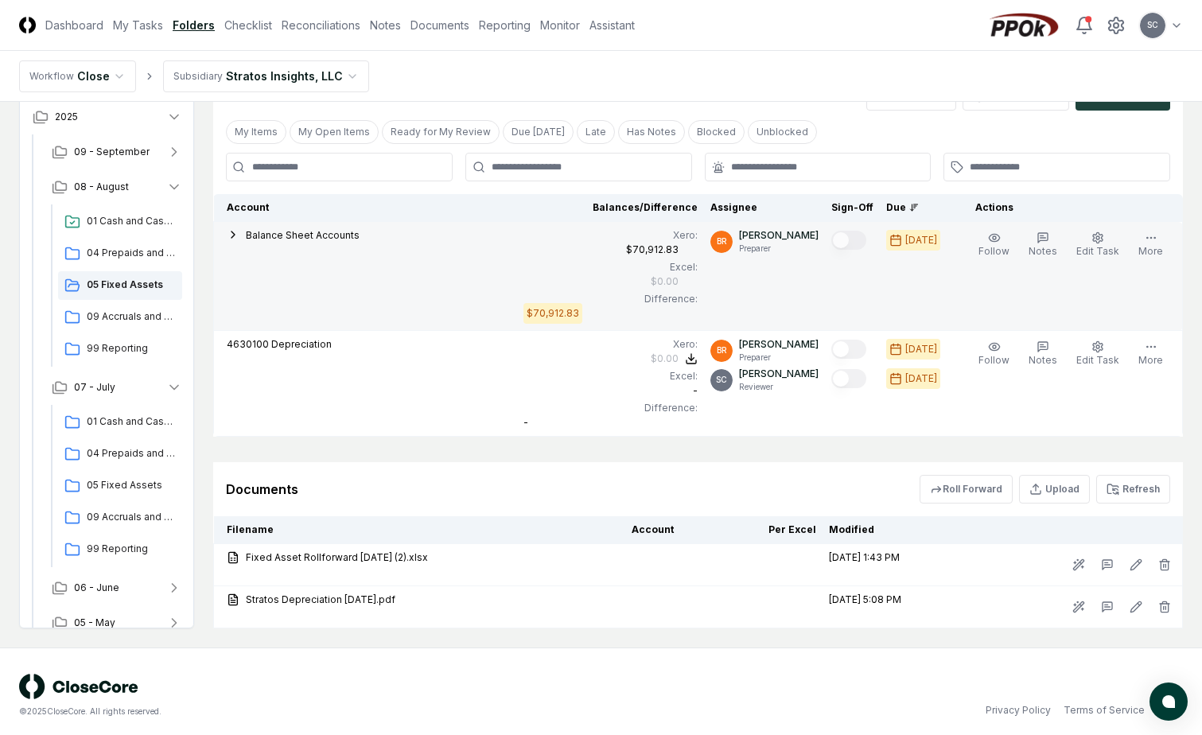
scroll to position [476, 0]
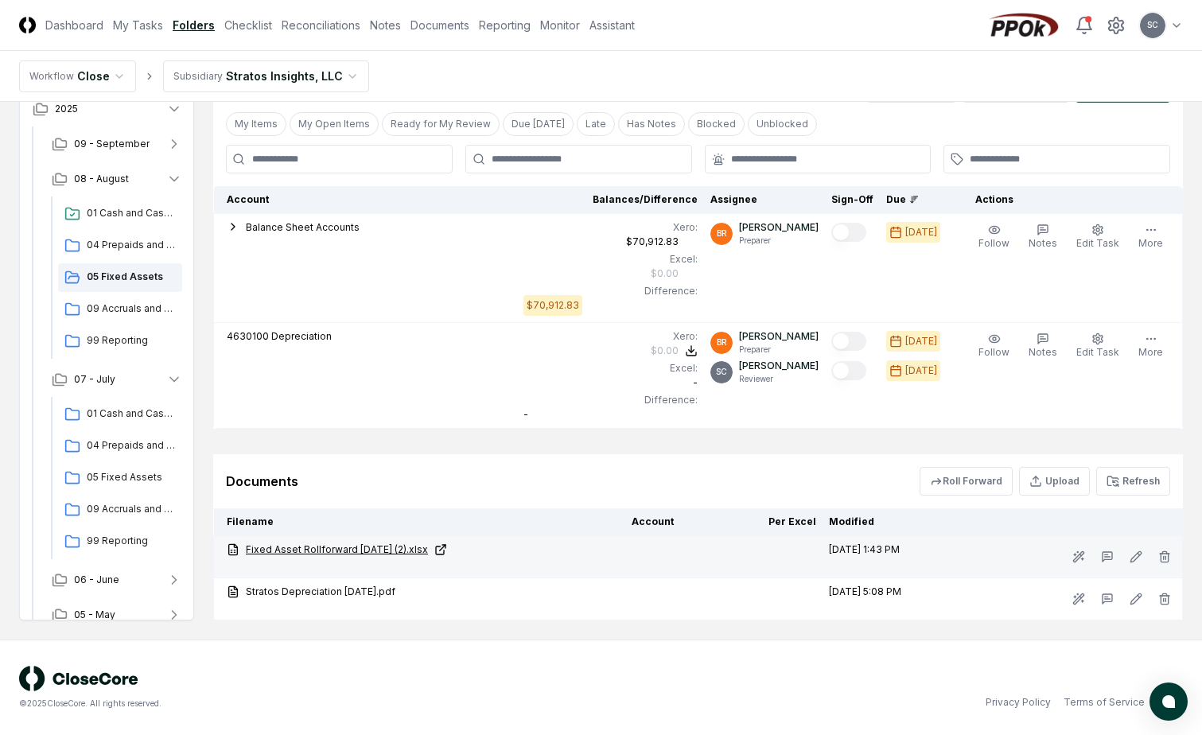
click at [372, 551] on link "Fixed Asset Rollforward [DATE] (2).xlsx" at bounding box center [423, 550] width 392 height 14
